Goal: Task Accomplishment & Management: Use online tool/utility

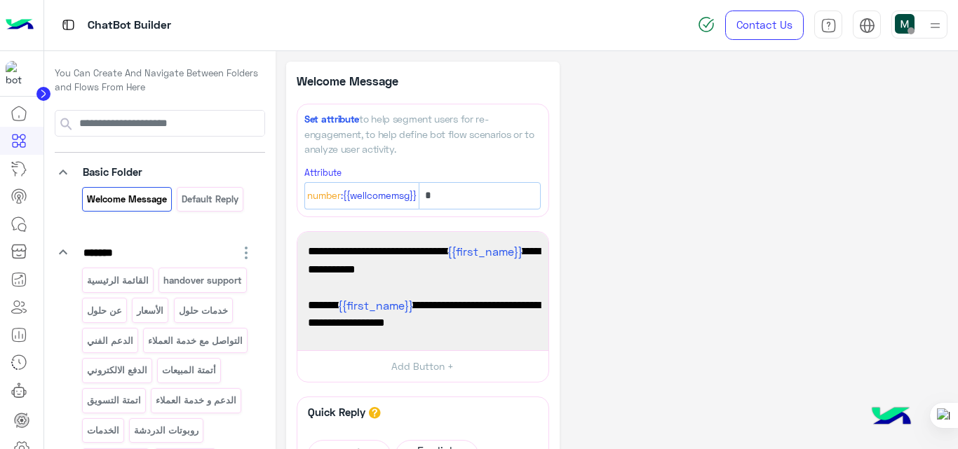
click at [710, 205] on div "**********" at bounding box center [617, 376] width 662 height 629
click at [632, 239] on div "**********" at bounding box center [617, 376] width 662 height 629
click at [138, 282] on p "القائمة الرئيسية" at bounding box center [118, 281] width 64 height 16
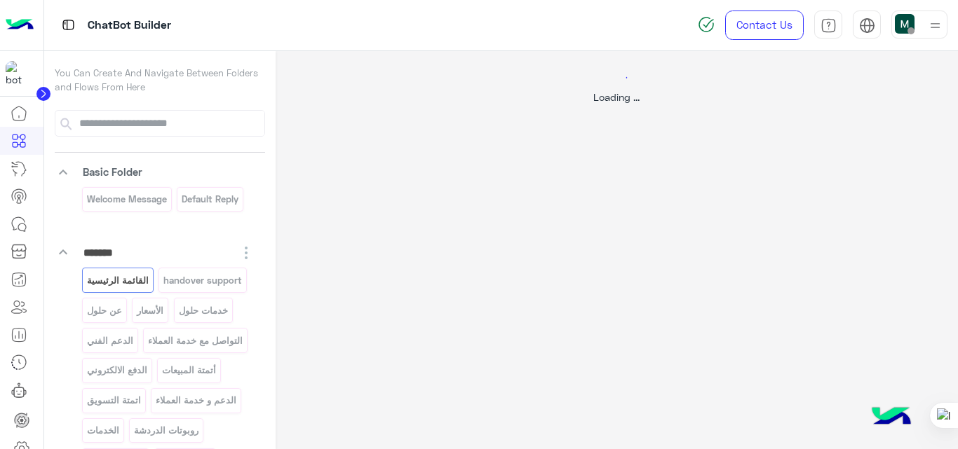
select select "*"
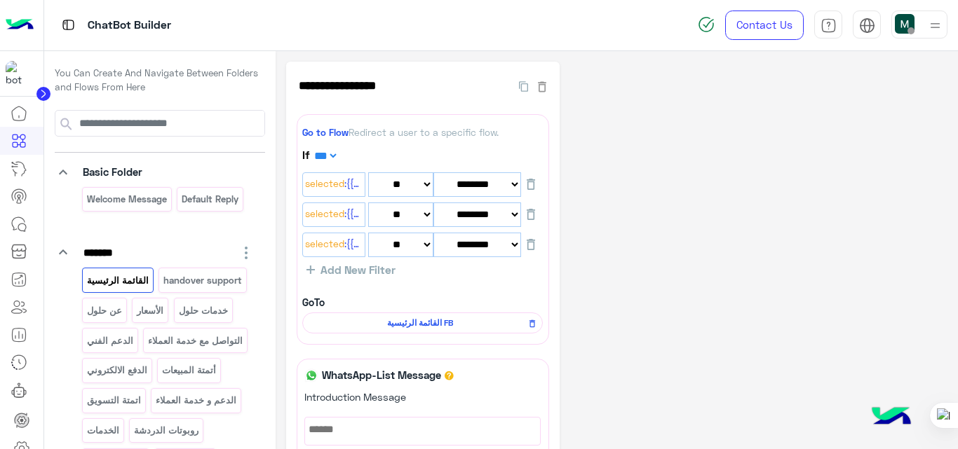
click at [19, 228] on icon at bounding box center [19, 224] width 17 height 17
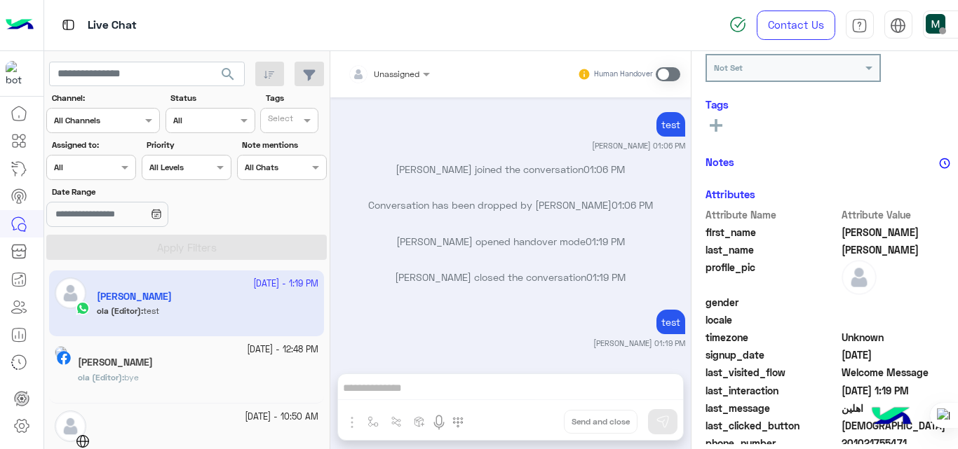
scroll to position [402, 0]
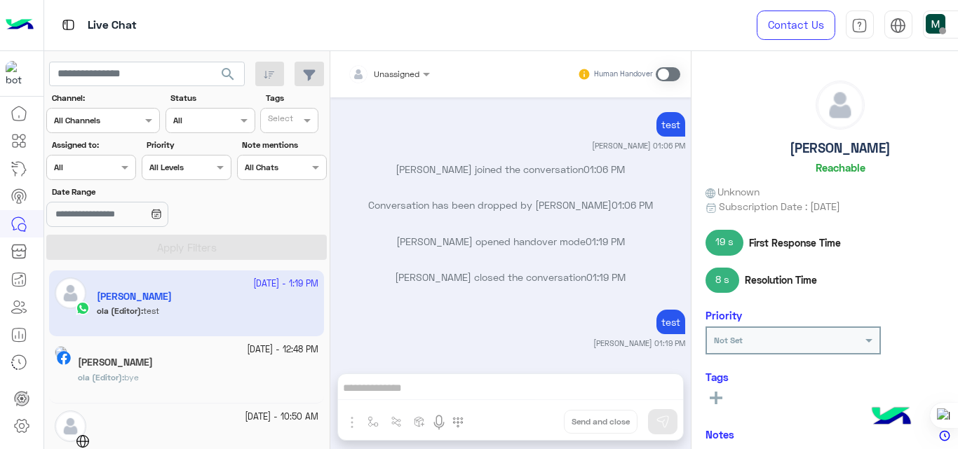
click at [18, 30] on img at bounding box center [20, 25] width 28 height 29
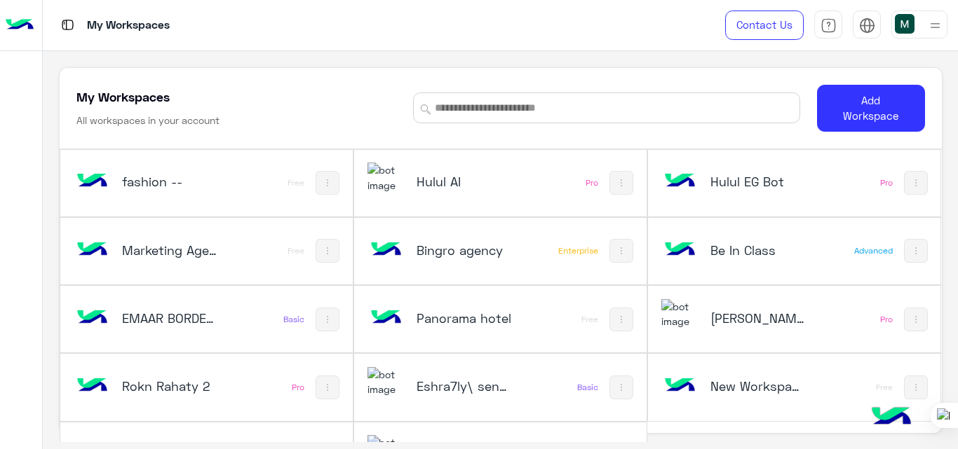
scroll to position [48, 0]
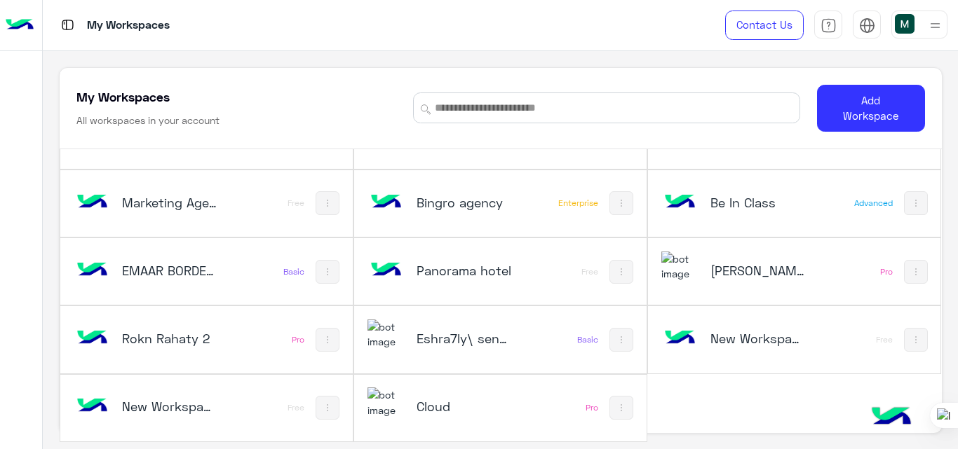
click at [749, 346] on h5 "New Workspace 1" at bounding box center [758, 338] width 96 height 17
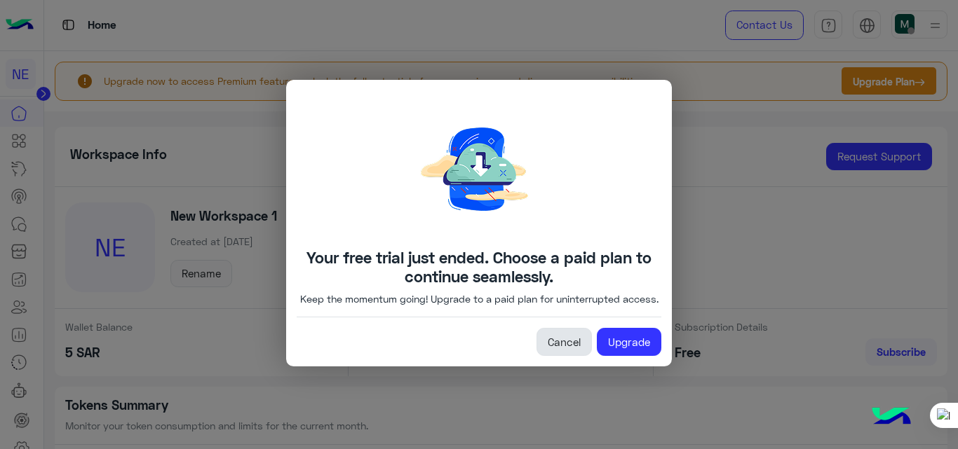
click at [566, 353] on link "Cancel" at bounding box center [563, 342] width 55 height 28
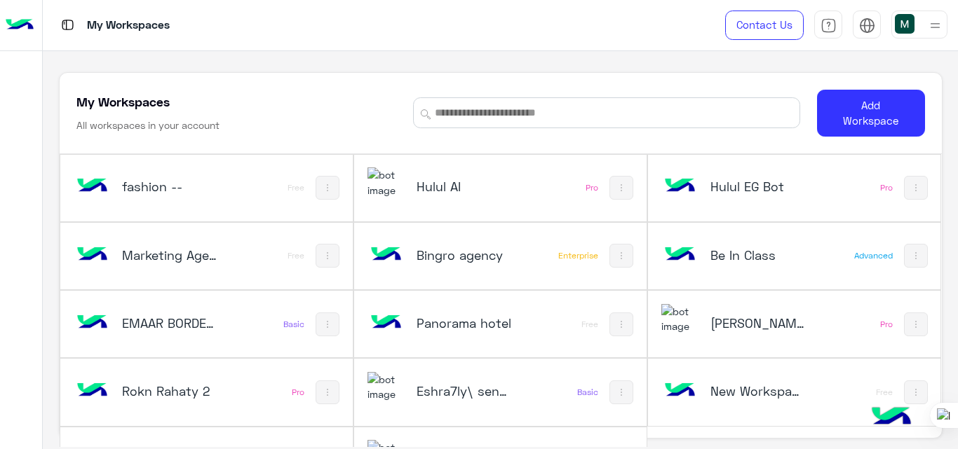
click at [777, 182] on h5 "Hulul EG Bot" at bounding box center [758, 186] width 96 height 17
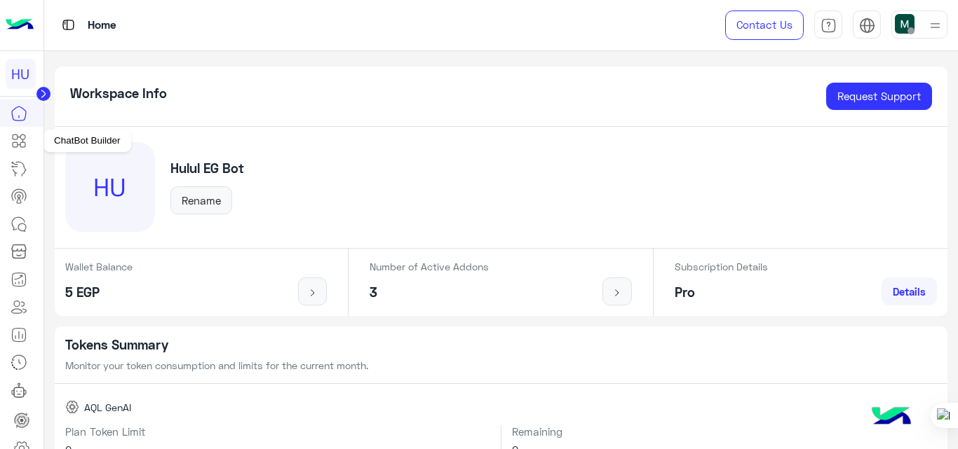
click at [22, 137] on icon at bounding box center [19, 140] width 17 height 17
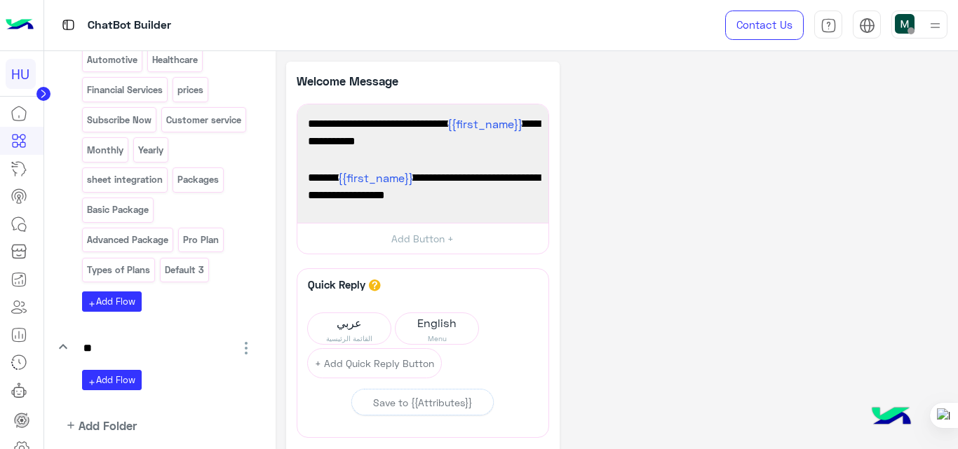
scroll to position [1319, 0]
click at [229, 297] on div "Menu Hulul service Chatbots WhatsApp Automation Data Analysis Integration & Com…" at bounding box center [168, 103] width 172 height 415
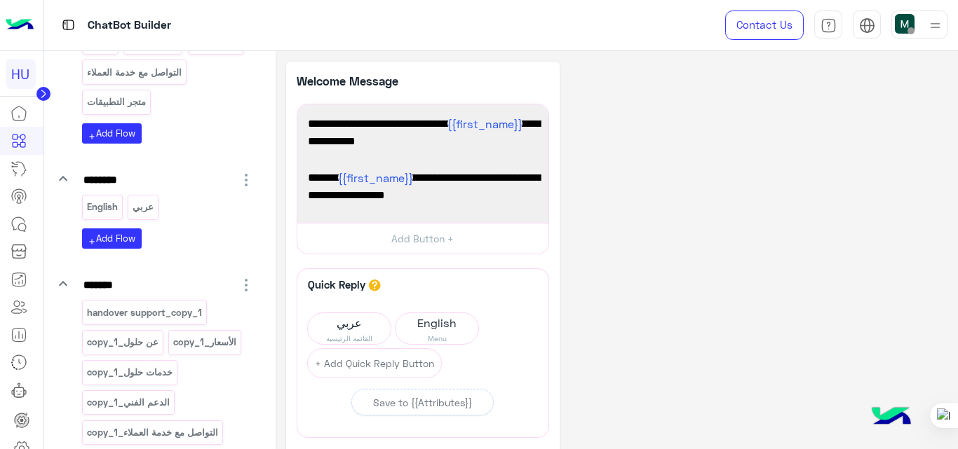
scroll to position [268, 0]
click at [159, 312] on p "handover support_copy_1" at bounding box center [144, 314] width 117 height 16
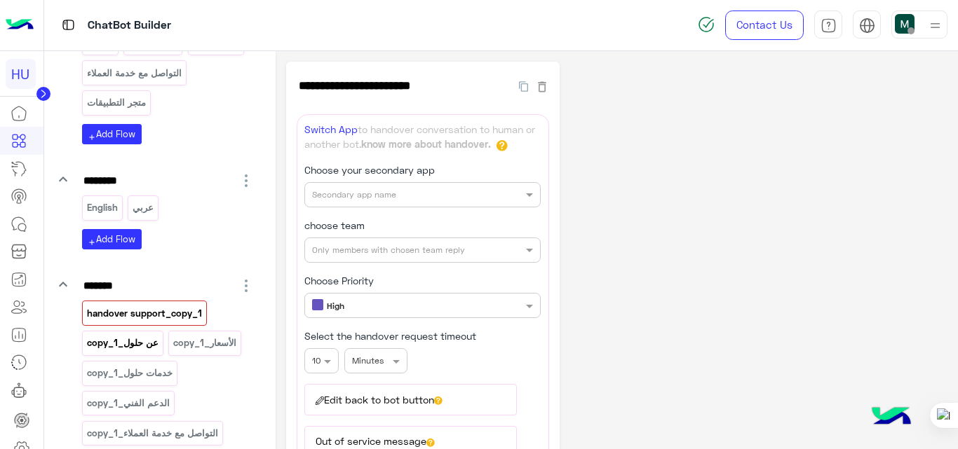
click at [151, 341] on p "عن حلول_copy_1" at bounding box center [123, 343] width 74 height 16
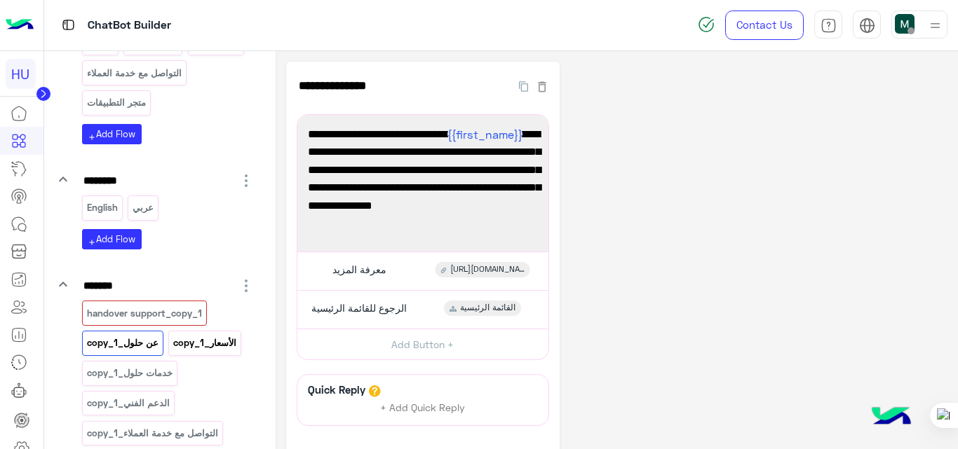
click at [232, 339] on p "الأسعار_copy_1" at bounding box center [204, 343] width 65 height 16
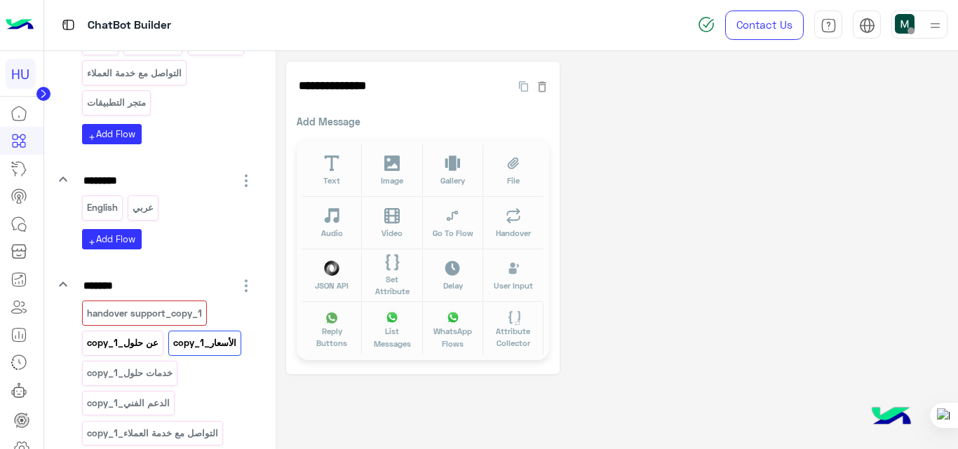
click at [141, 348] on p "عن حلول_copy_1" at bounding box center [123, 343] width 74 height 16
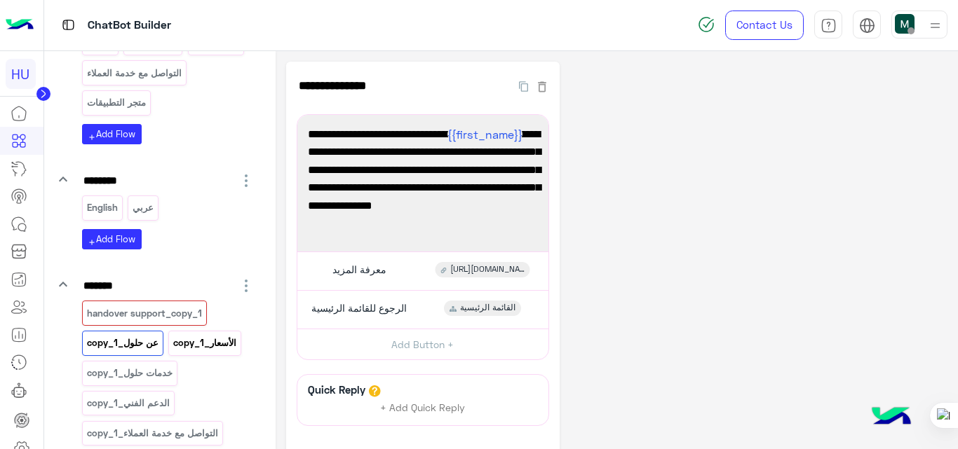
click at [175, 332] on div "الأسعار_copy_1" at bounding box center [204, 343] width 73 height 25
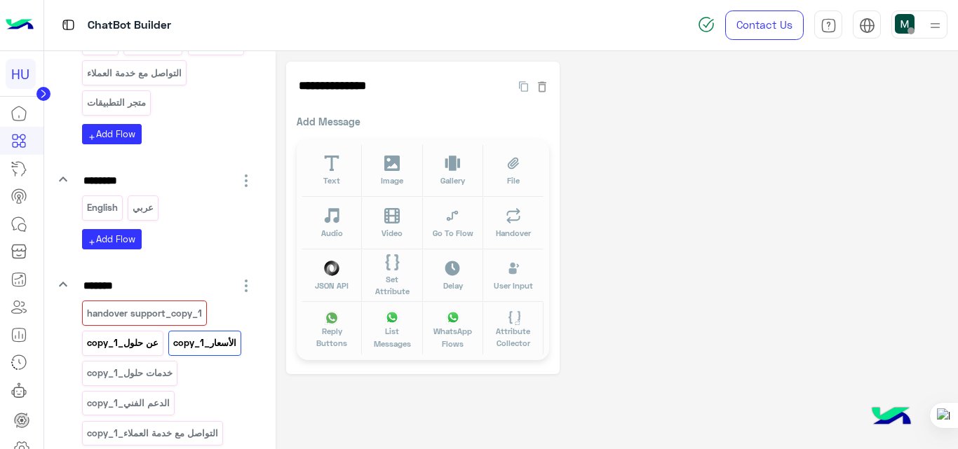
click at [130, 347] on p "عن حلول_copy_1" at bounding box center [123, 343] width 74 height 16
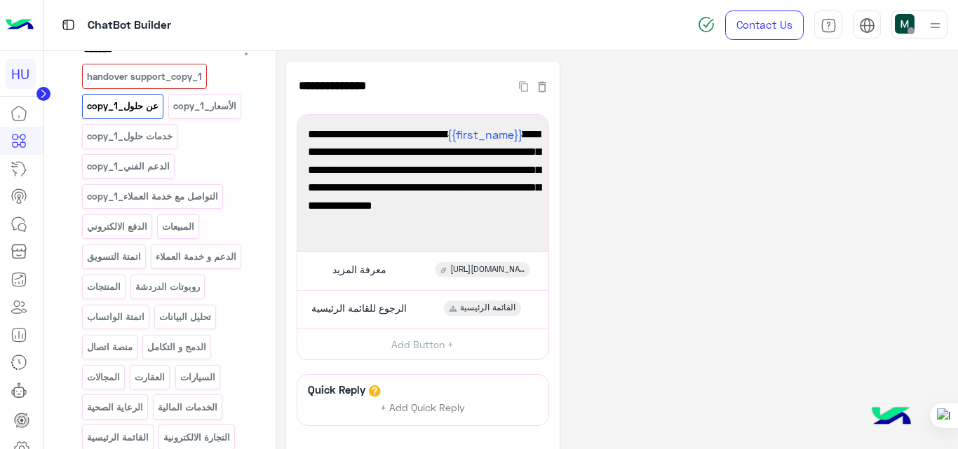
scroll to position [515, 0]
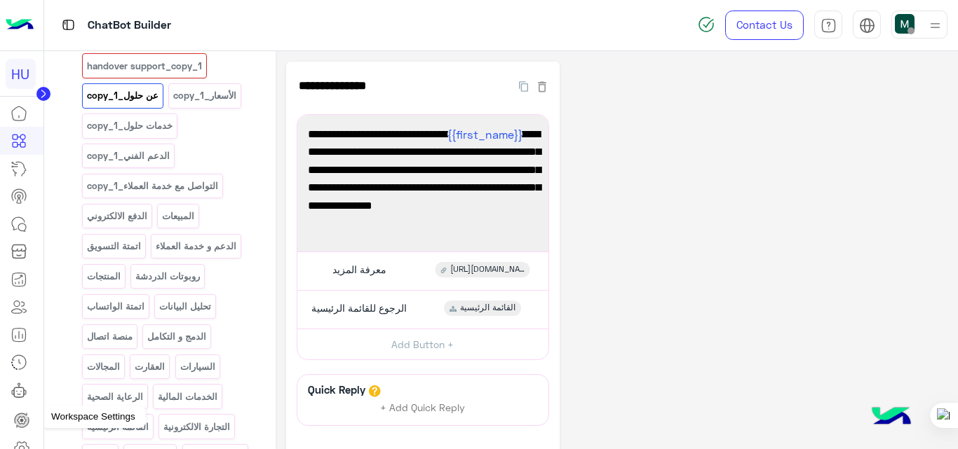
click at [22, 444] on icon at bounding box center [21, 448] width 17 height 17
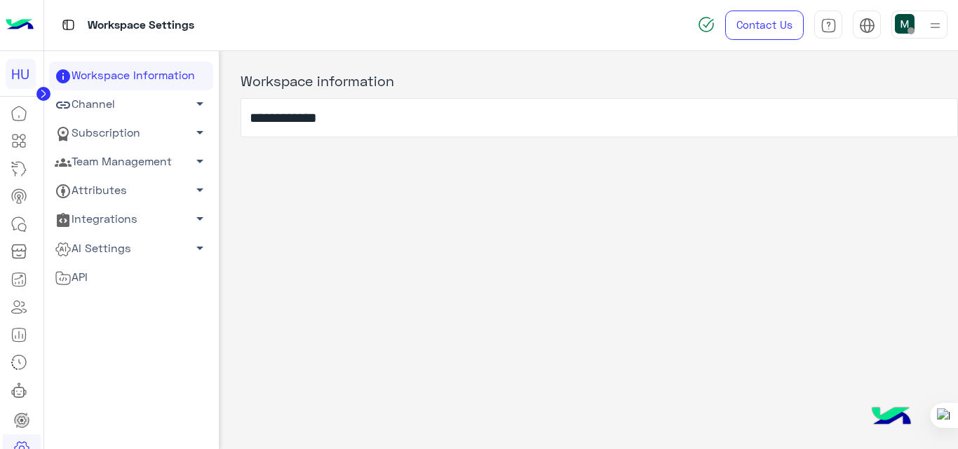
click at [138, 109] on link "Channel arrow_drop_down" at bounding box center [131, 104] width 164 height 29
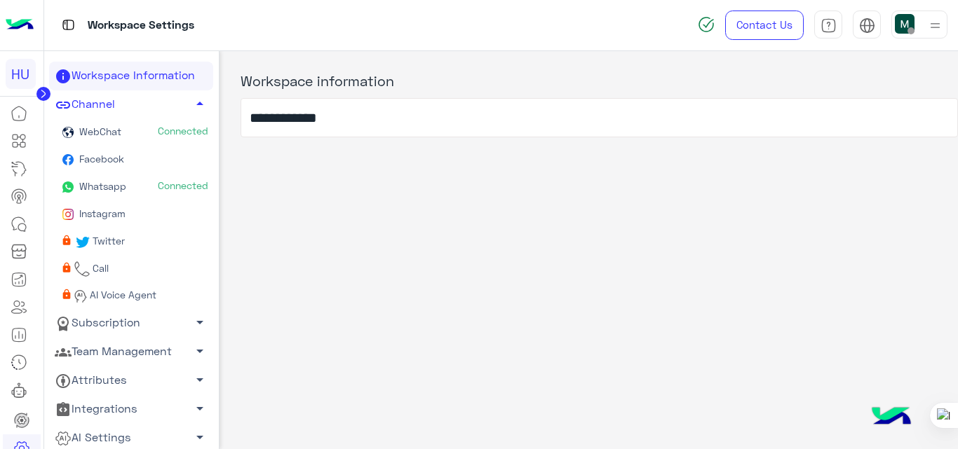
click at [142, 180] on link "Whatsapp Connected" at bounding box center [131, 187] width 164 height 27
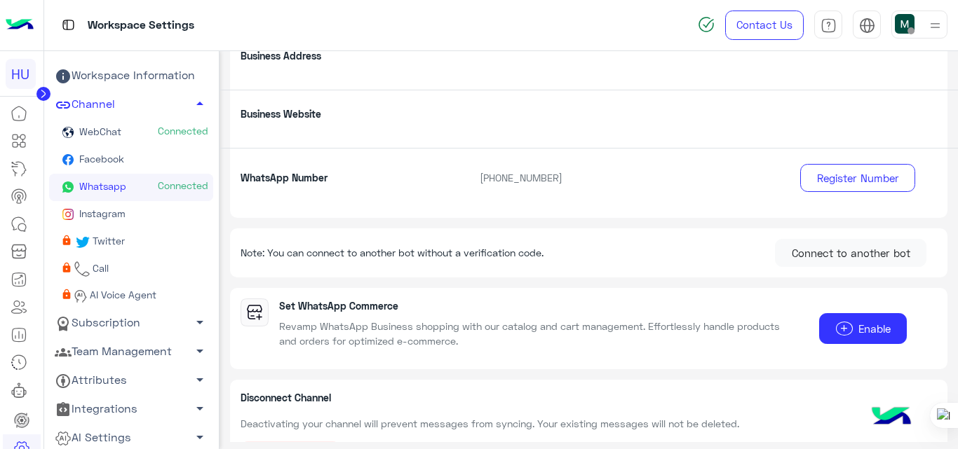
scroll to position [271, 0]
click at [18, 135] on icon at bounding box center [19, 140] width 17 height 17
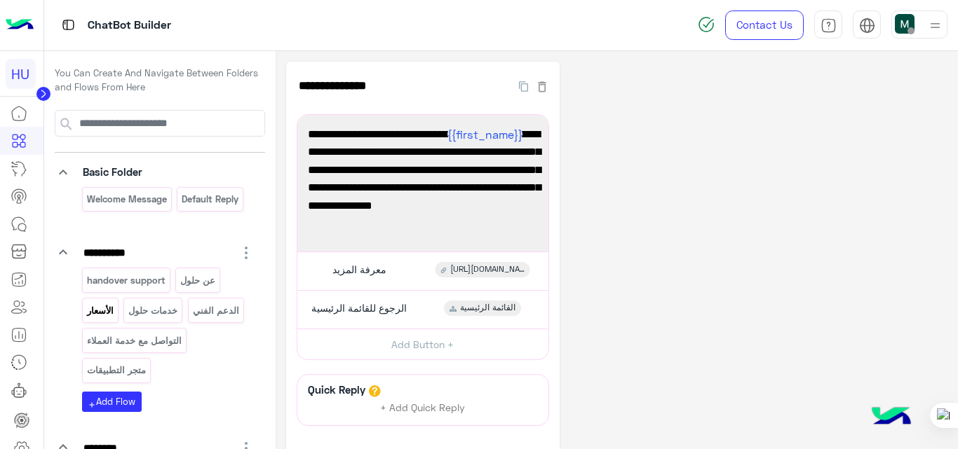
click at [93, 303] on p "الأسعار" at bounding box center [100, 311] width 29 height 16
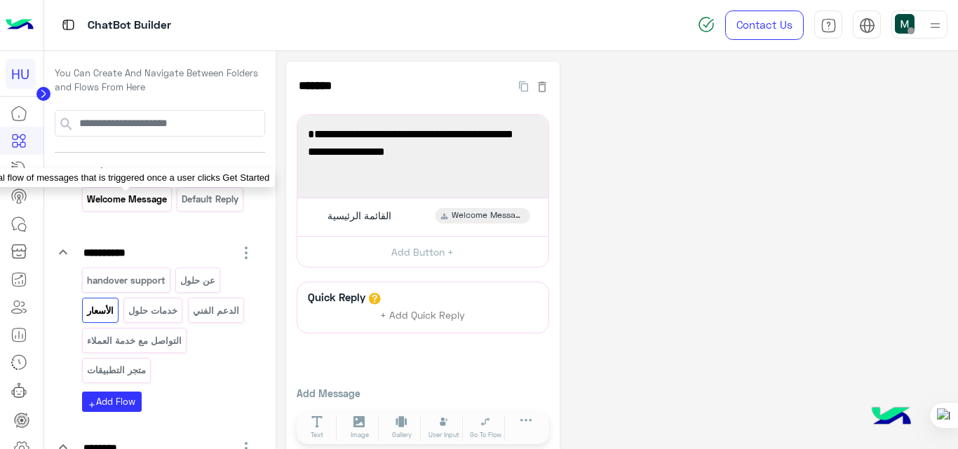
click at [119, 196] on p "Welcome Message" at bounding box center [127, 199] width 82 height 16
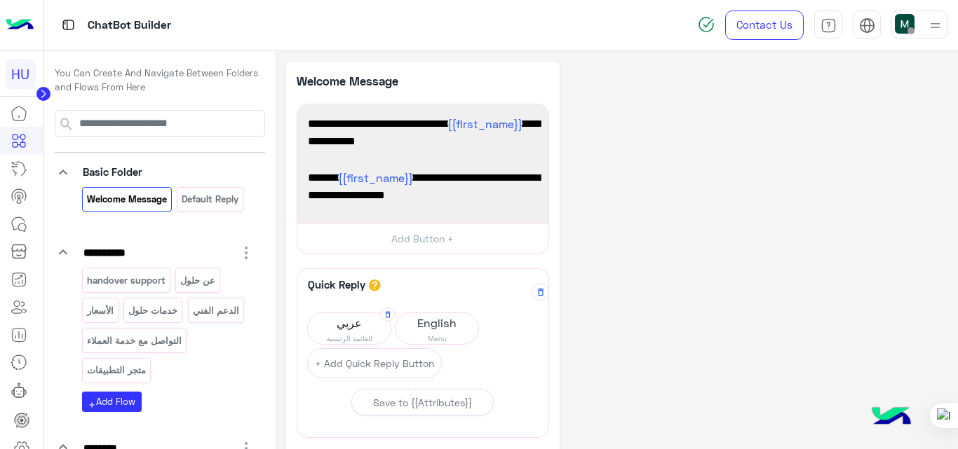
click at [373, 339] on span "القائمة الرئيسية" at bounding box center [349, 338] width 83 height 11
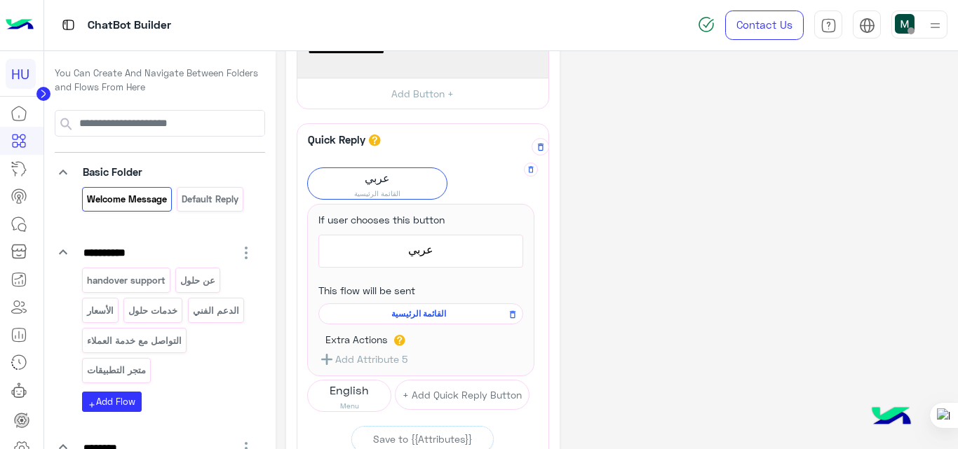
scroll to position [146, 0]
click at [424, 315] on span "القائمة الرئيسية" at bounding box center [418, 313] width 184 height 13
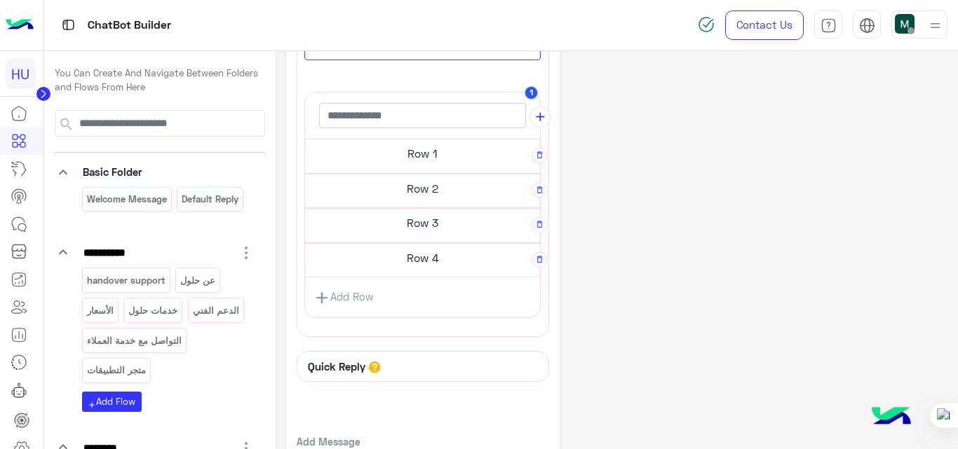
scroll to position [297, 0]
click at [409, 251] on h5 "Row 4" at bounding box center [422, 256] width 235 height 28
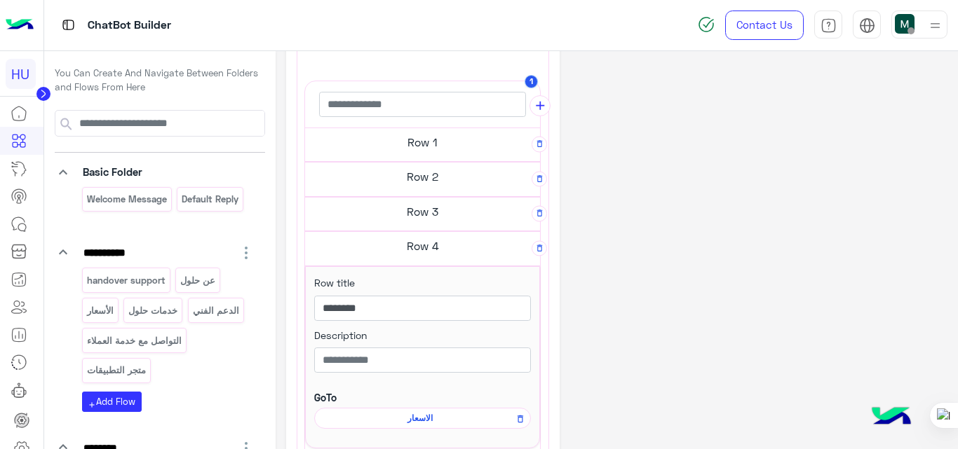
scroll to position [288, 0]
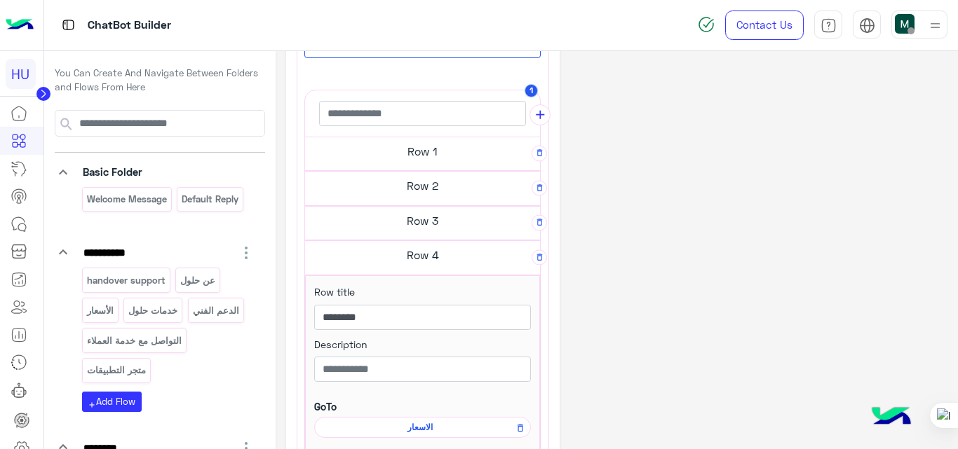
click at [406, 249] on h5 "Row 4" at bounding box center [422, 255] width 235 height 28
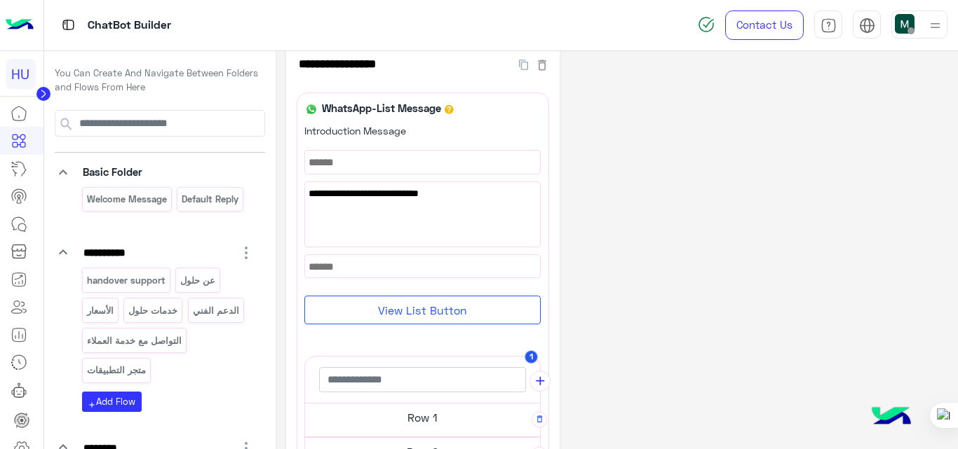
scroll to position [0, 0]
